Goal: Find specific page/section: Find specific page/section

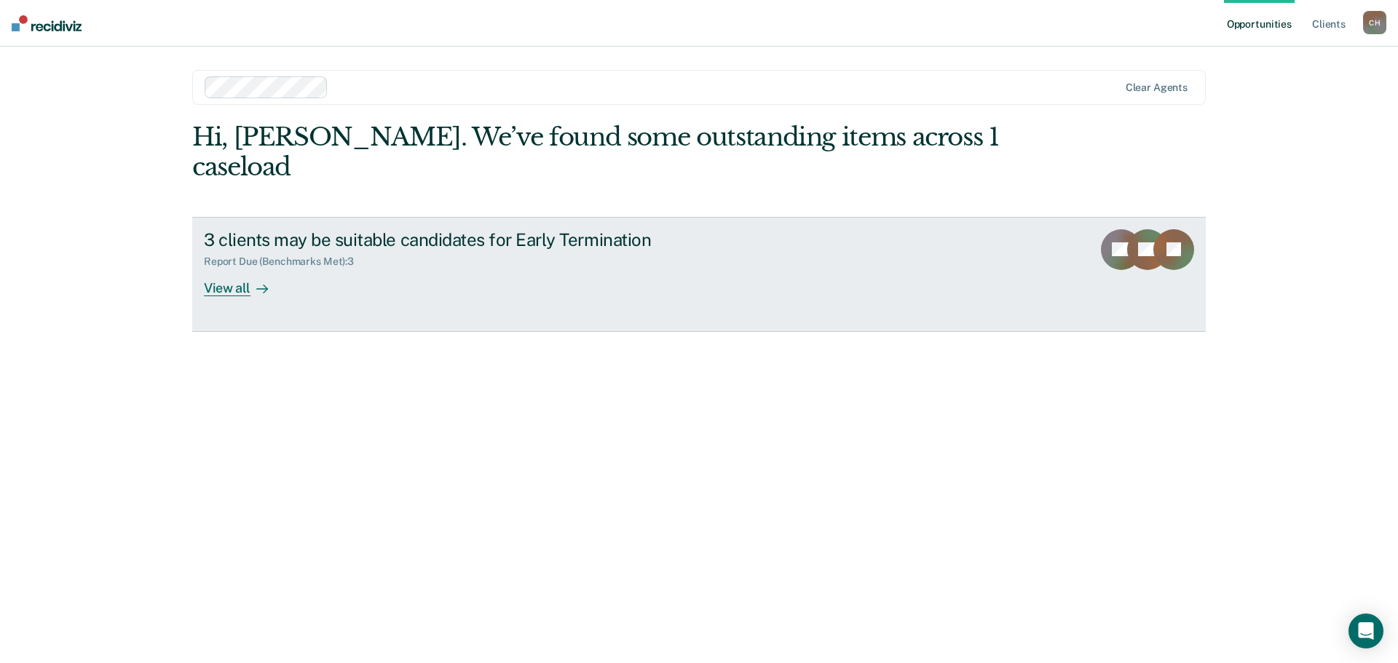
click at [237, 288] on div "View all" at bounding box center [245, 282] width 82 height 28
